Goal: Transaction & Acquisition: Purchase product/service

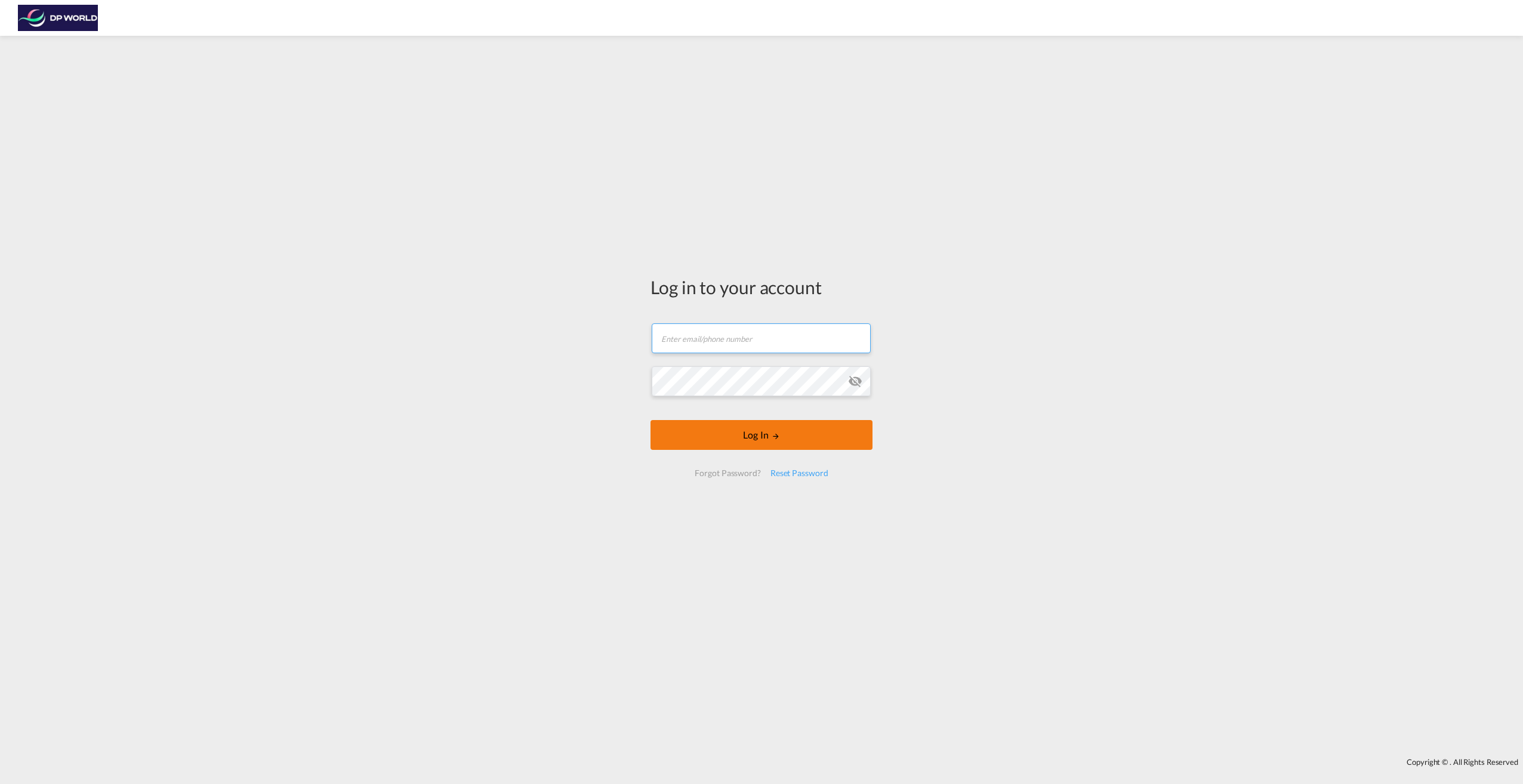
type input "[PERSON_NAME][EMAIL_ADDRESS][PERSON_NAME][DOMAIN_NAME]"
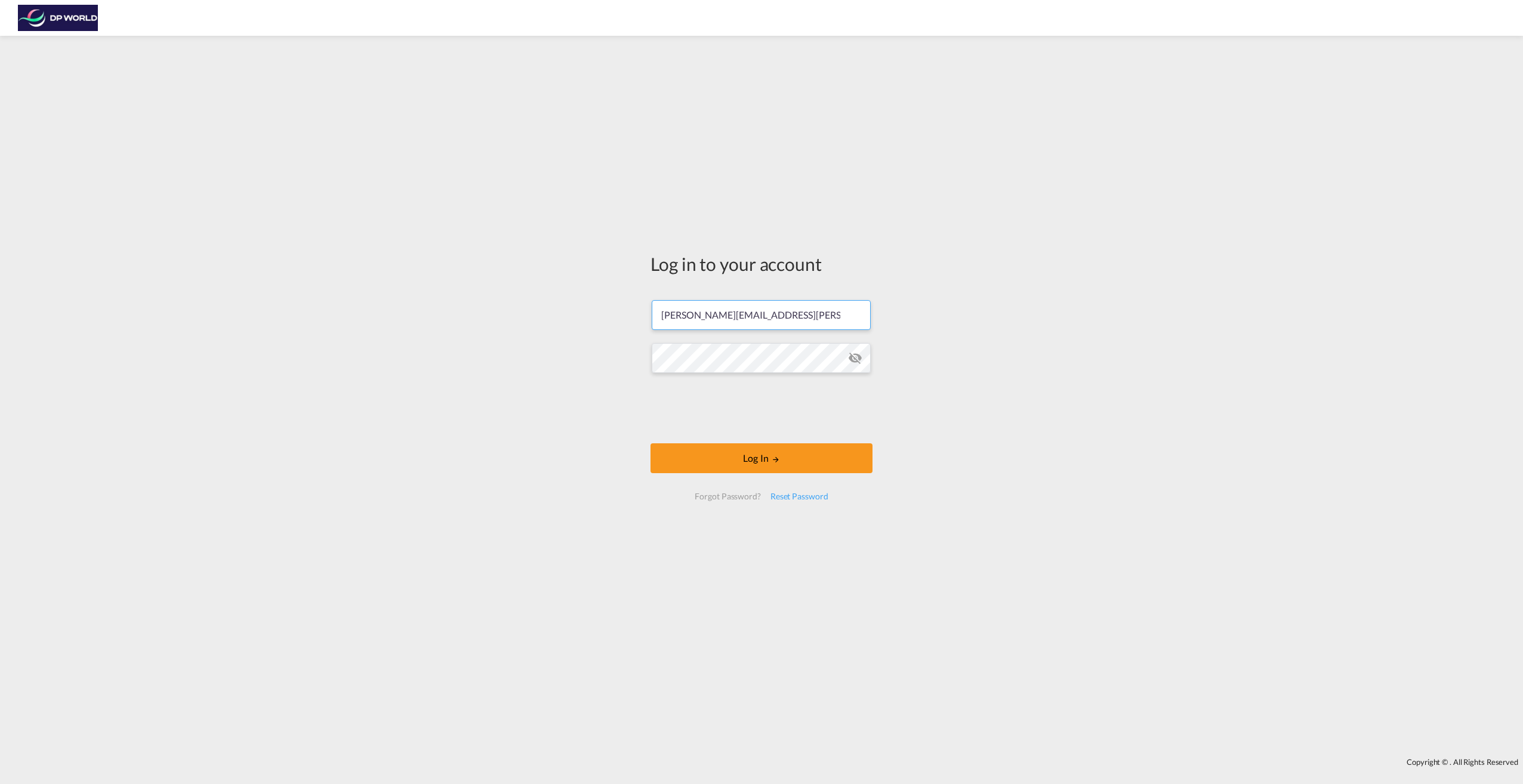
click at [777, 440] on form "[PERSON_NAME][EMAIL_ADDRESS][PERSON_NAME][DOMAIN_NAME] Password field is requir…" at bounding box center [762, 400] width 222 height 223
click at [774, 462] on md-icon "LOGIN" at bounding box center [776, 460] width 9 height 9
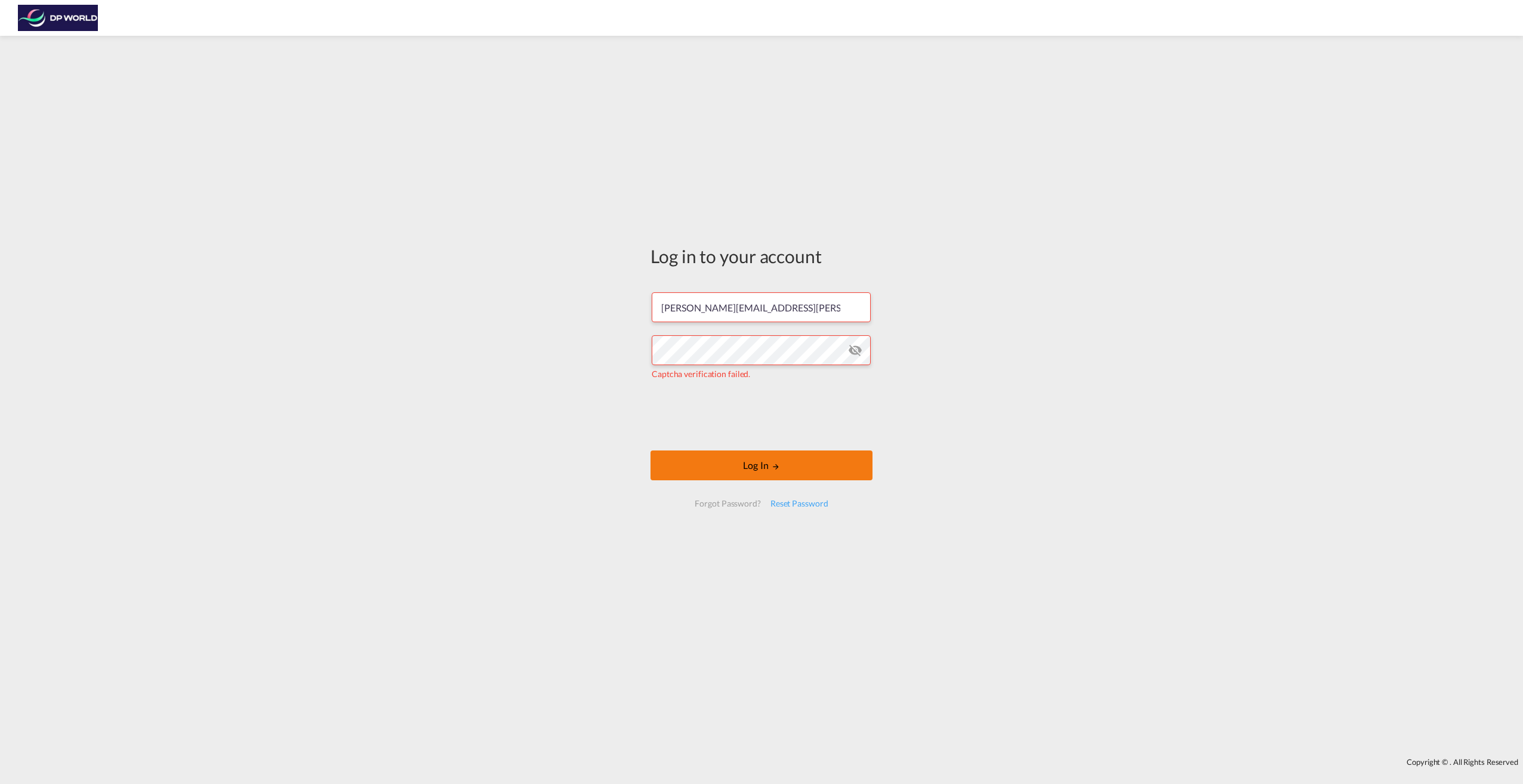
click at [766, 466] on button "Log In" at bounding box center [762, 466] width 222 height 29
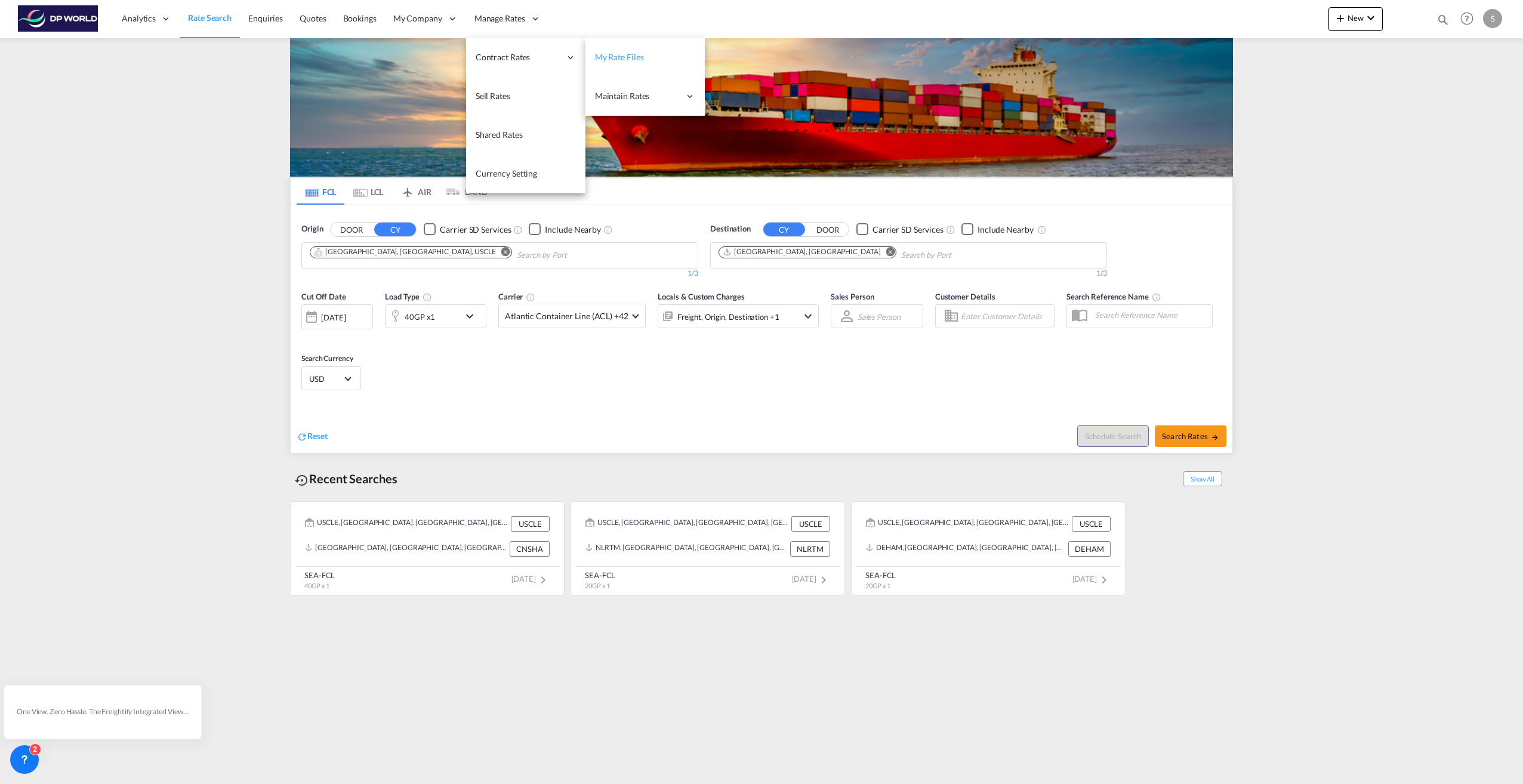
click at [602, 59] on span "My Rate Files" at bounding box center [619, 57] width 49 height 10
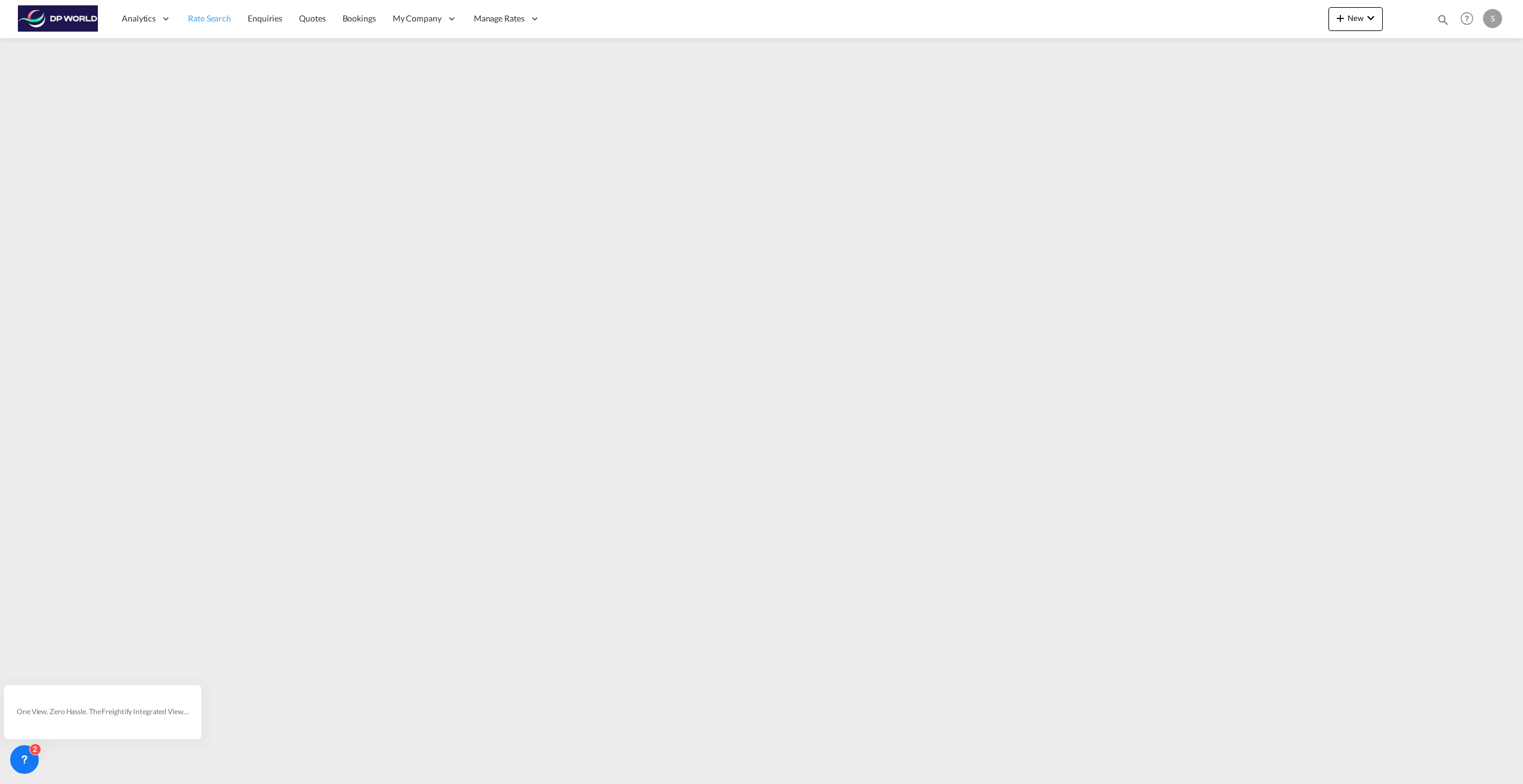
click at [207, 34] on link "Rate Search" at bounding box center [209, 19] width 60 height 39
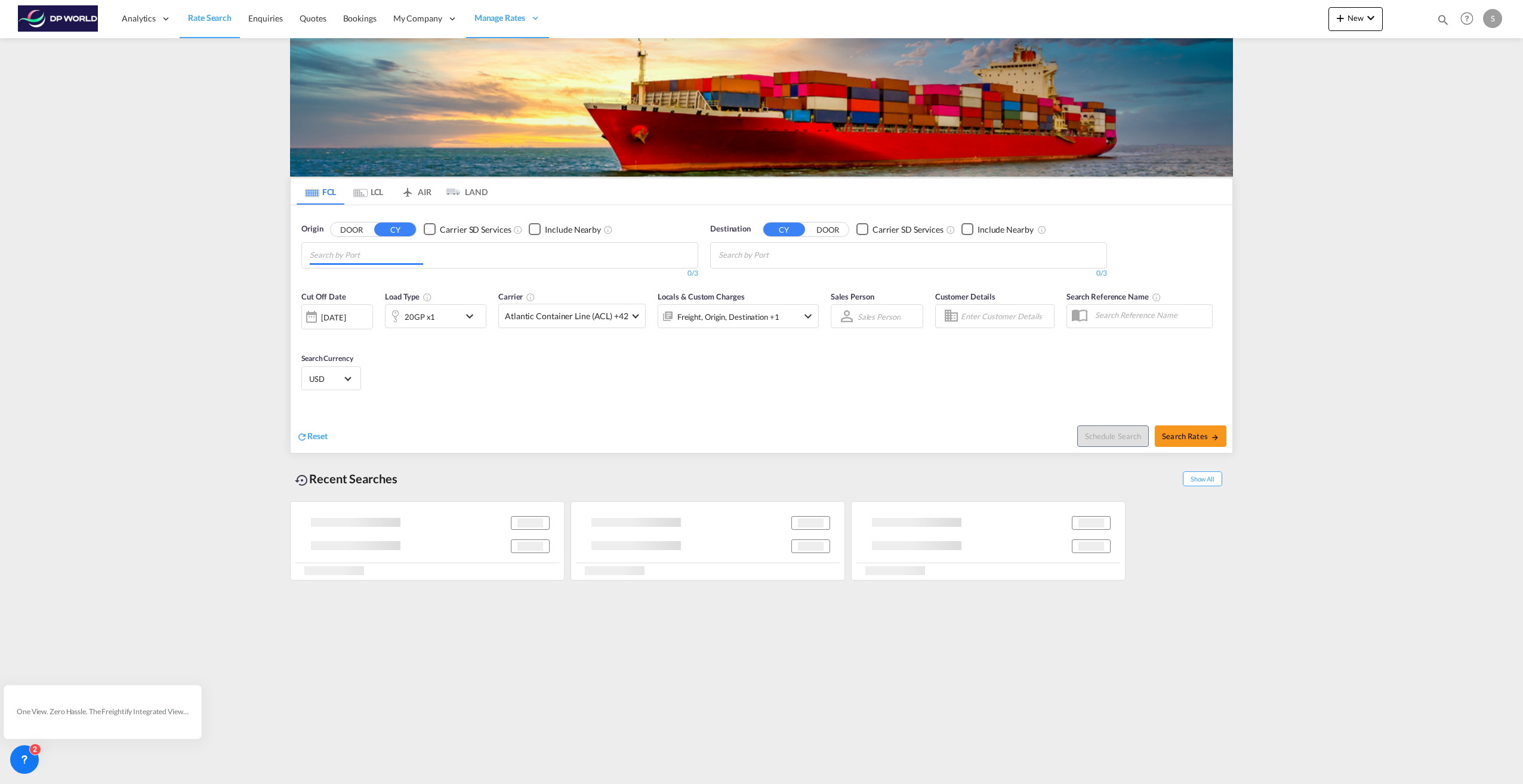
click at [368, 253] on input "Chips input." at bounding box center [367, 255] width 114 height 19
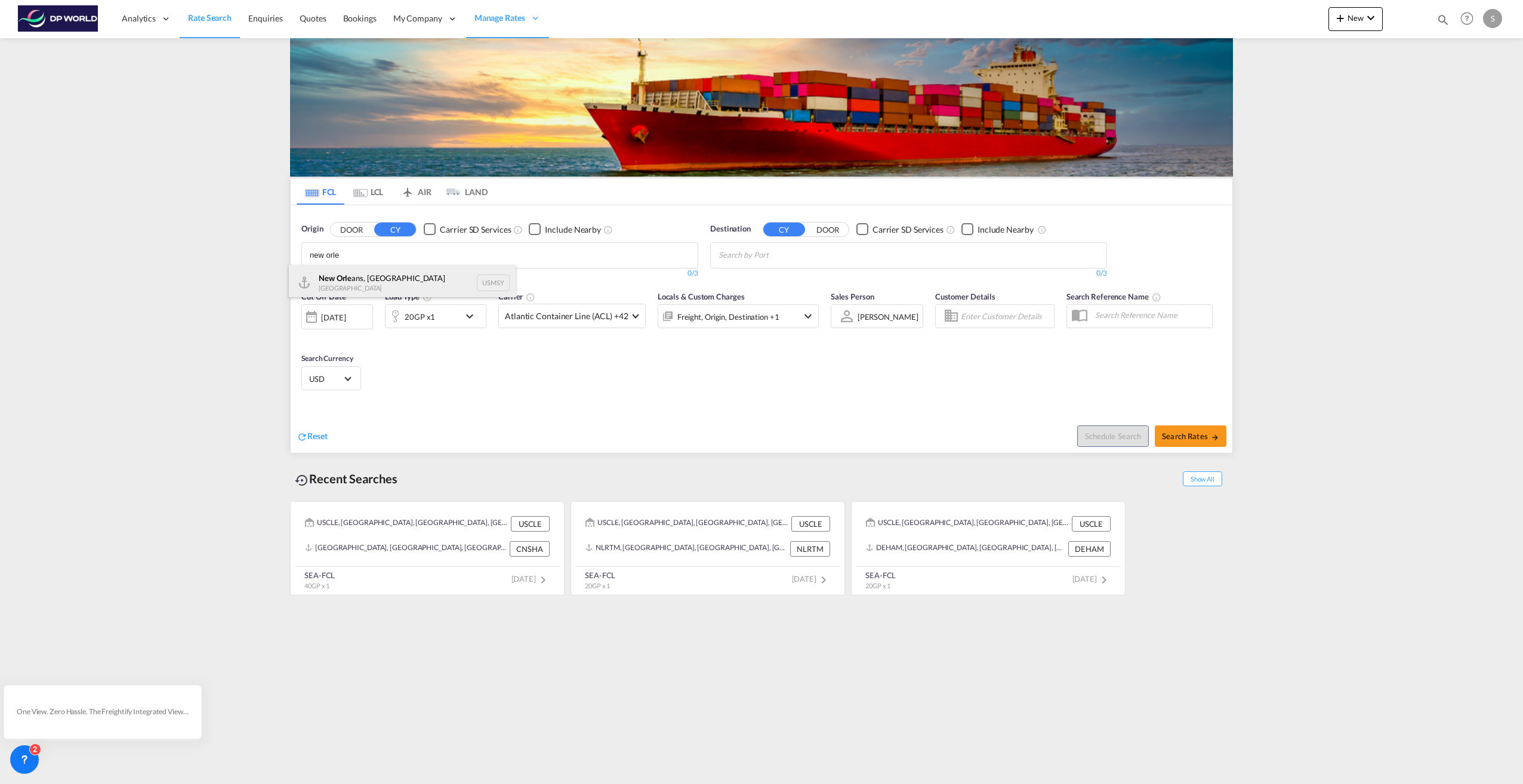
type input "new orle"
click at [361, 283] on div "New Orle ans, LA [GEOGRAPHIC_DATA] USMSY" at bounding box center [402, 282] width 226 height 36
click at [780, 259] on input "Chips input." at bounding box center [775, 255] width 114 height 19
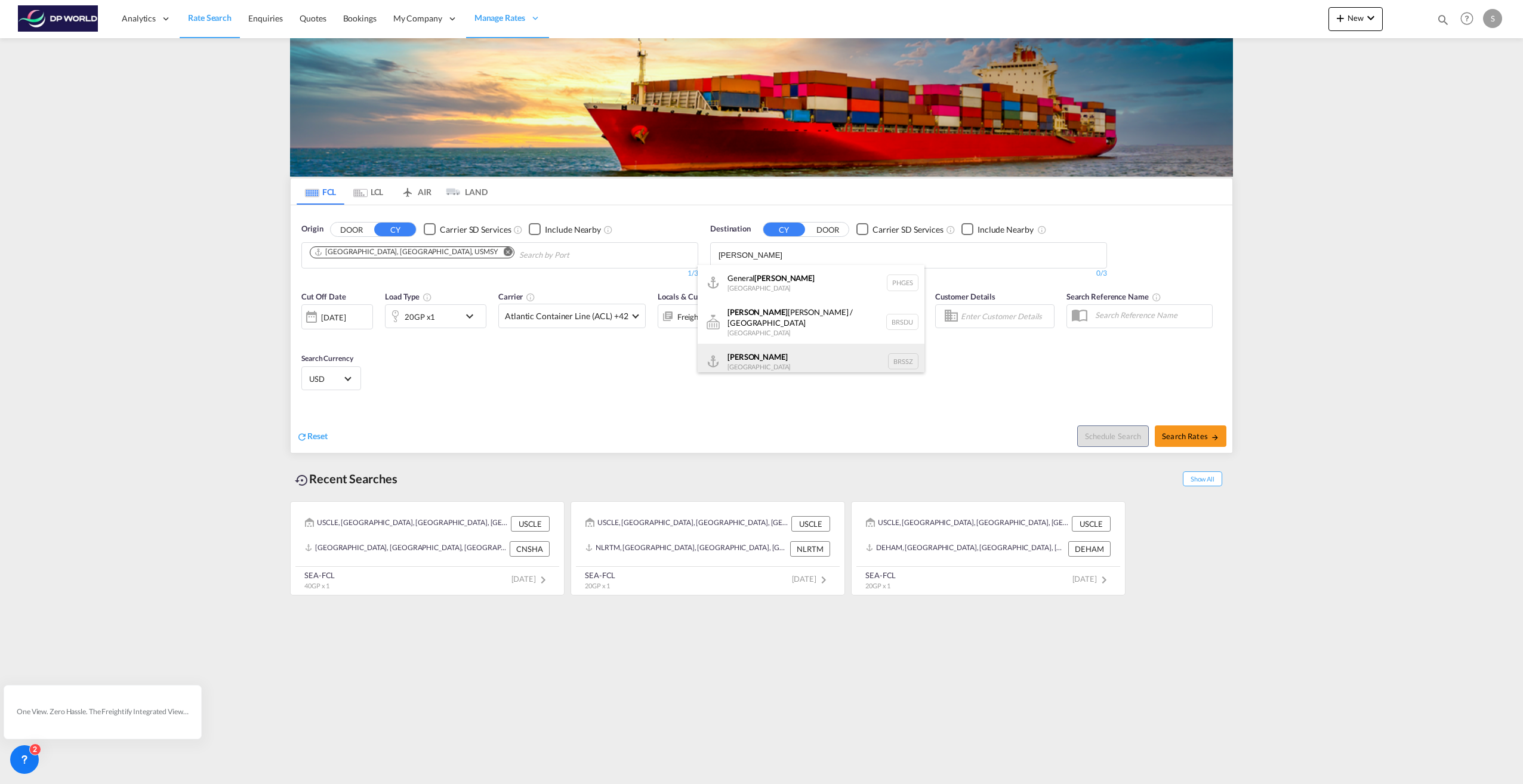
type input "[PERSON_NAME]"
click at [784, 347] on div "[PERSON_NAME] [GEOGRAPHIC_DATA] BRSSZ" at bounding box center [811, 362] width 226 height 36
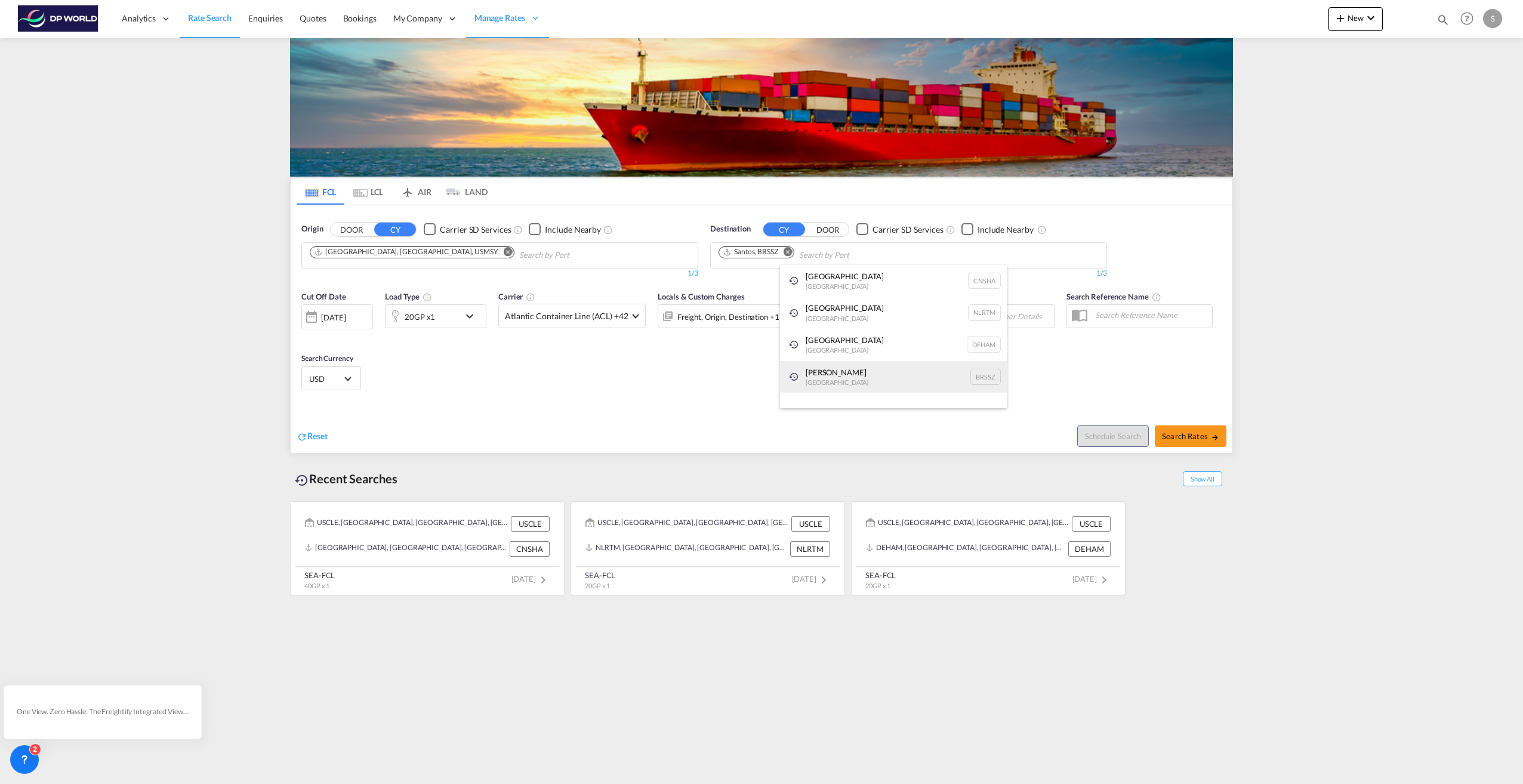
click at [814, 379] on div "[PERSON_NAME] [GEOGRAPHIC_DATA] BRSSZ" at bounding box center [893, 377] width 226 height 32
click at [472, 333] on div "Cut Off Date [DATE] [DATE] Load Type 20GP x1 Carrier Atlantic Container Line (A…" at bounding box center [561, 316] width 517 height 50
click at [469, 317] on md-icon "icon-chevron-down" at bounding box center [472, 317] width 21 height 15
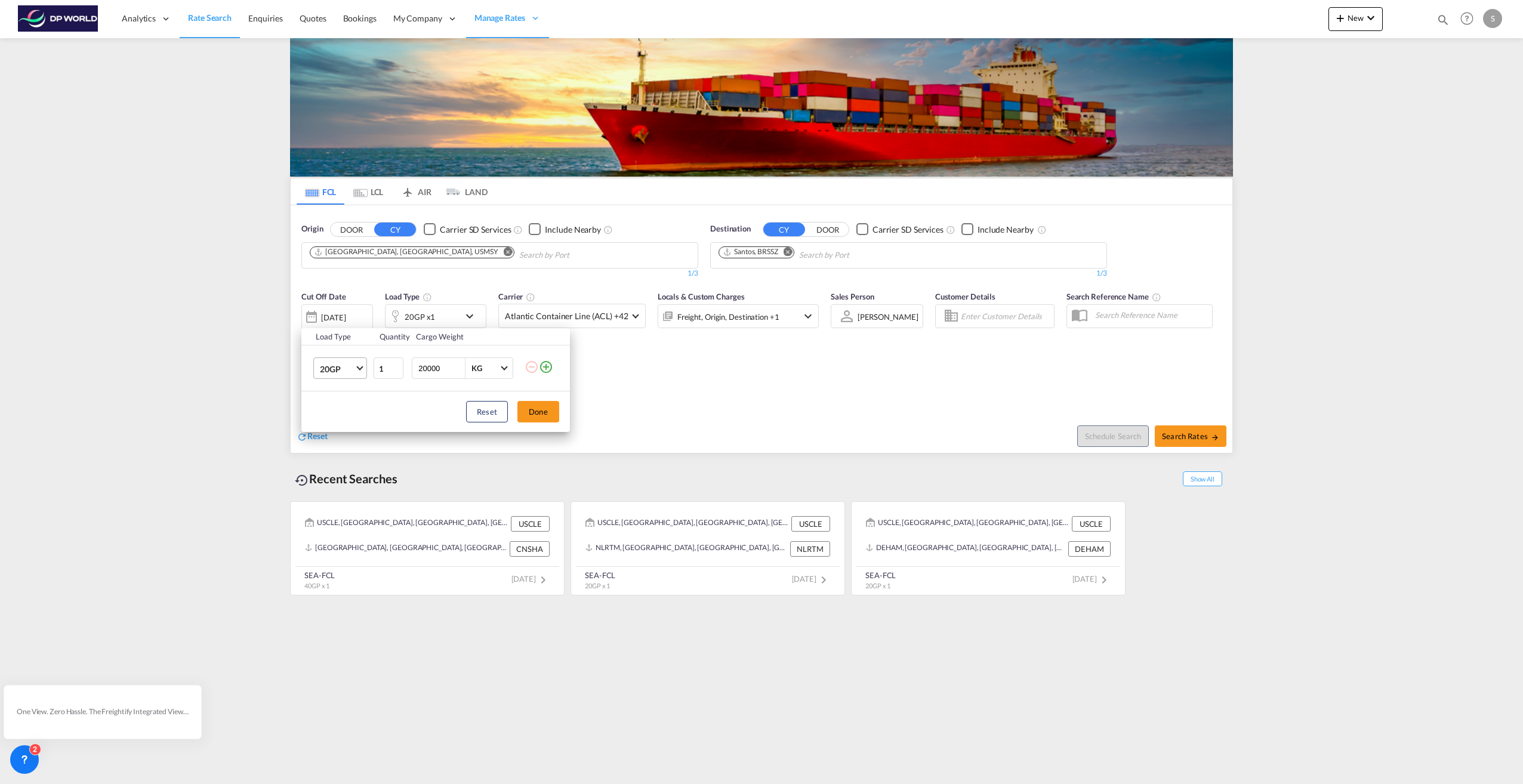
click at [354, 368] on span "20GP" at bounding box center [336, 369] width 34 height 12
click at [346, 454] on md-option "40RE" at bounding box center [351, 452] width 81 height 28
click at [540, 408] on button "Done" at bounding box center [538, 412] width 42 height 22
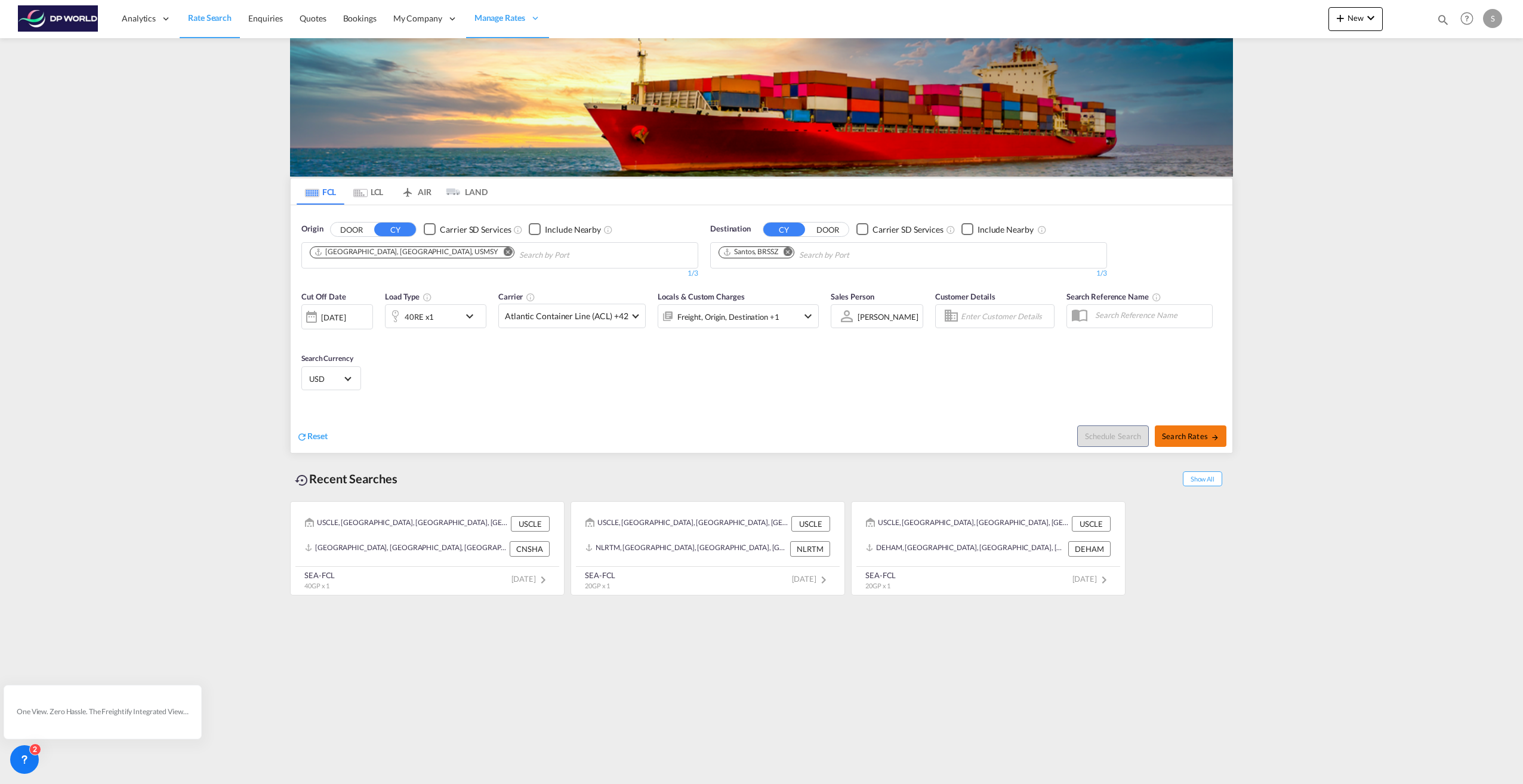
click at [1195, 434] on span "Search Rates" at bounding box center [1191, 436] width 57 height 10
type input "USMSY to BRSSZ / [DATE]"
